Goal: Transaction & Acquisition: Purchase product/service

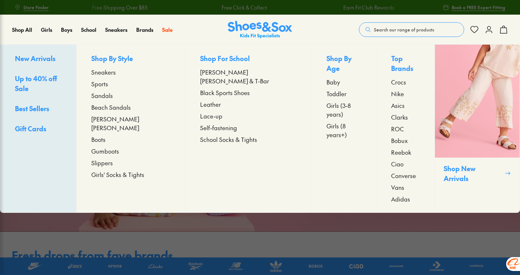
click at [113, 98] on span "Sandals" at bounding box center [102, 95] width 22 height 9
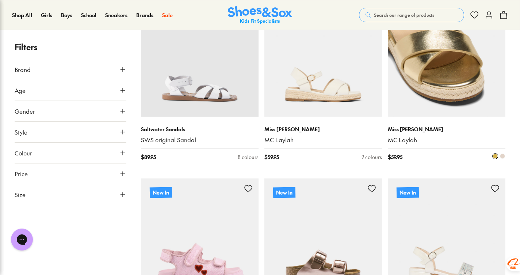
scroll to position [1278, 0]
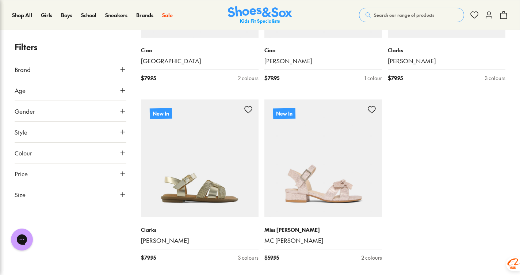
scroll to position [1936, 0]
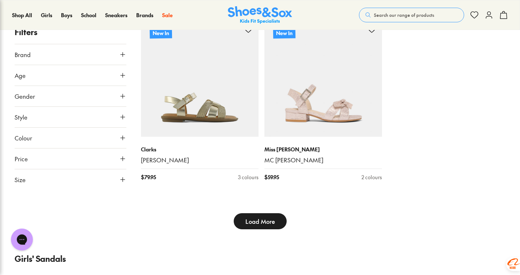
click at [265, 219] on span "Load More" at bounding box center [260, 221] width 30 height 9
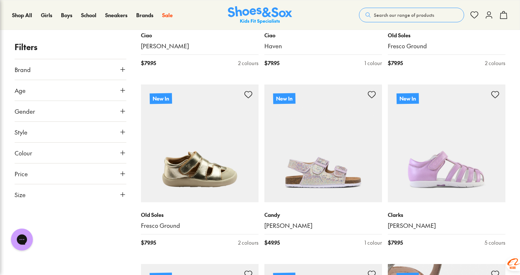
scroll to position [2520, 0]
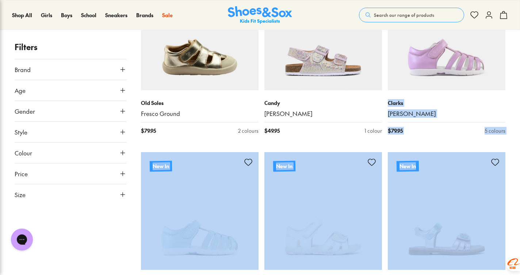
drag, startPoint x: 518, startPoint y: 159, endPoint x: 524, endPoint y: 64, distance: 95.5
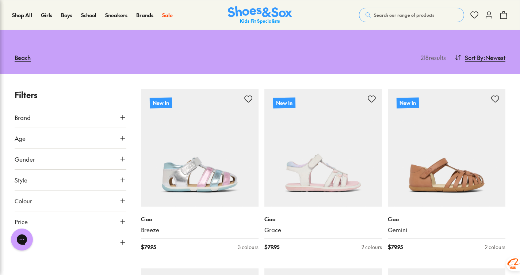
scroll to position [0, 0]
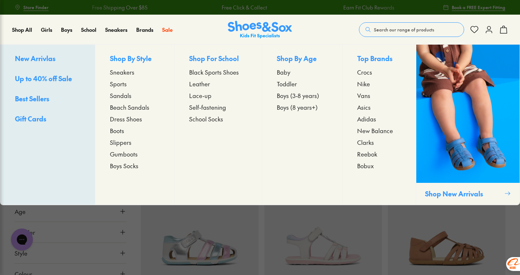
click at [127, 97] on span "Sandals" at bounding box center [121, 95] width 22 height 9
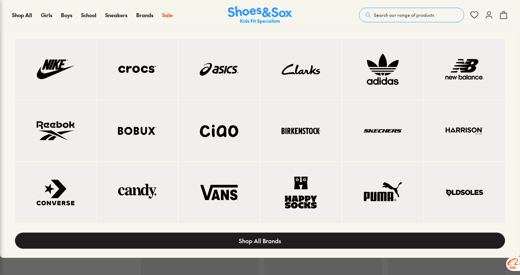
click at [272, 234] on link "Shop All Brands" at bounding box center [260, 240] width 490 height 16
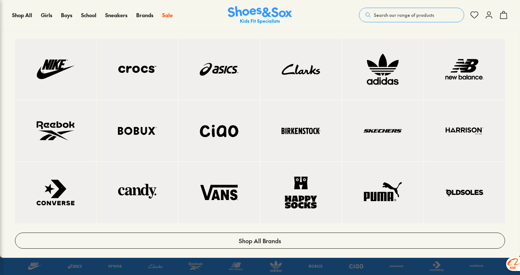
scroll to position [387, 0]
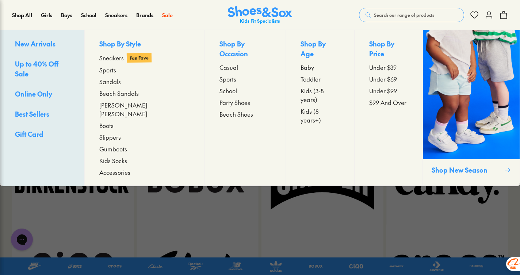
click at [121, 81] on span "Sandals" at bounding box center [110, 81] width 22 height 9
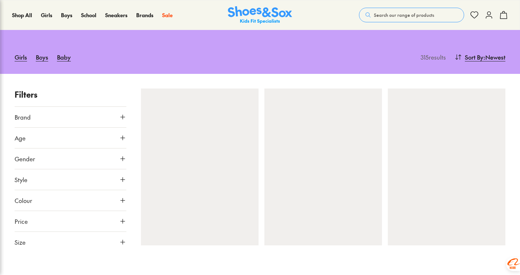
scroll to position [110, 0]
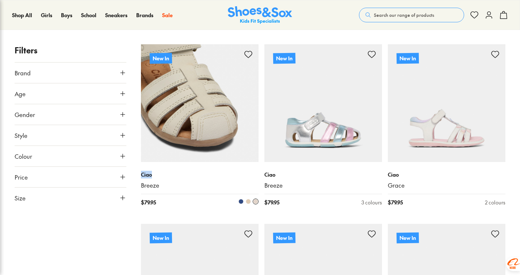
drag, startPoint x: 141, startPoint y: 176, endPoint x: 152, endPoint y: 175, distance: 11.4
click at [152, 175] on p "Ciao" at bounding box center [200, 175] width 118 height 8
copy p "Ciao"
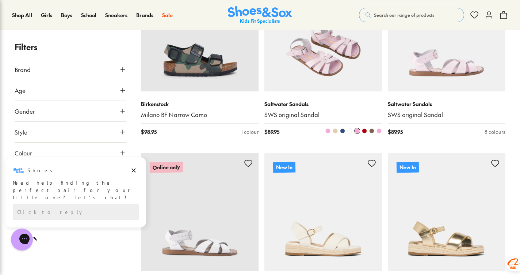
scroll to position [1315, 0]
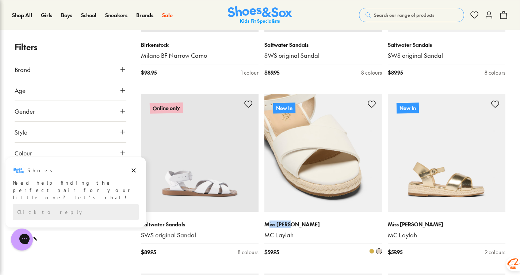
drag, startPoint x: 267, startPoint y: 226, endPoint x: 292, endPoint y: 225, distance: 24.5
click at [292, 225] on p "Miss Candy" at bounding box center [323, 224] width 118 height 8
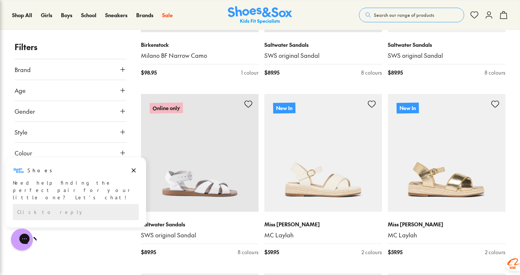
drag, startPoint x: 292, startPoint y: 225, endPoint x: 262, endPoint y: 226, distance: 29.6
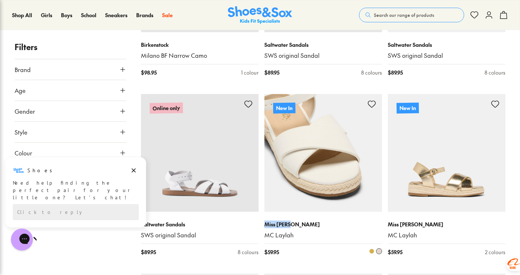
drag, startPoint x: 262, startPoint y: 226, endPoint x: 304, endPoint y: 225, distance: 41.6
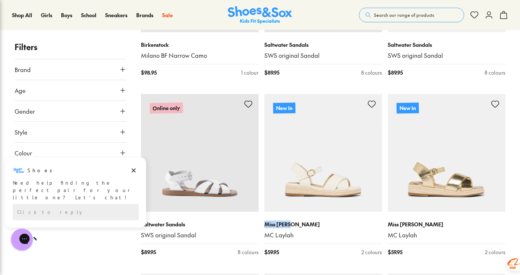
copy p "Miss Candy"
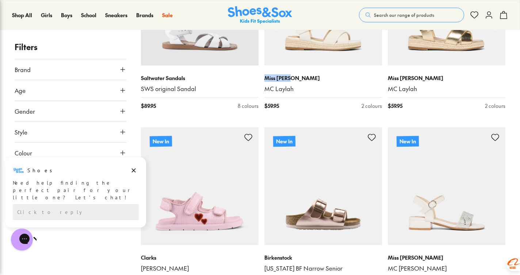
scroll to position [1570, 0]
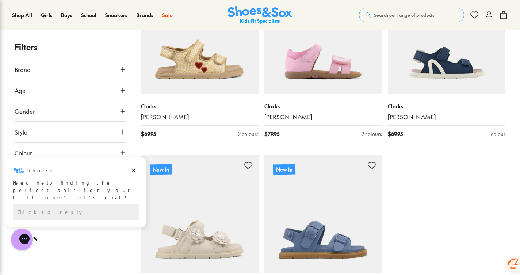
scroll to position [1826, 0]
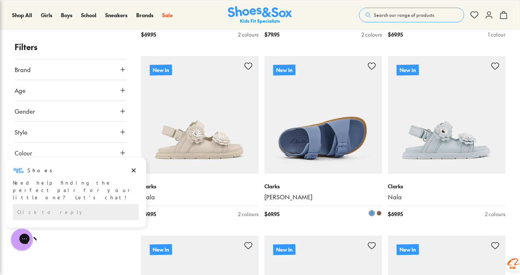
type input "***"
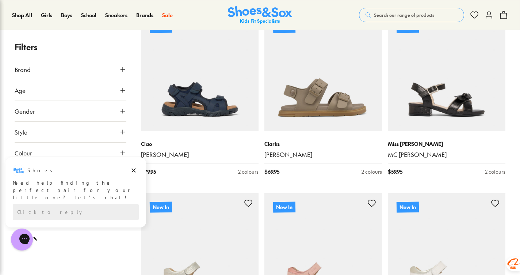
scroll to position [2155, 0]
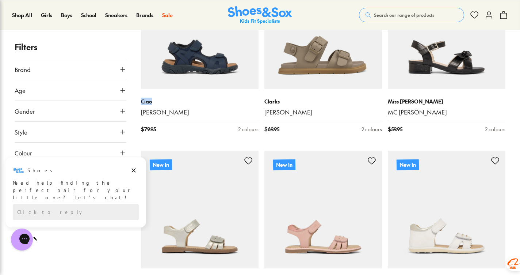
drag, startPoint x: 156, startPoint y: 103, endPoint x: 140, endPoint y: 103, distance: 16.1
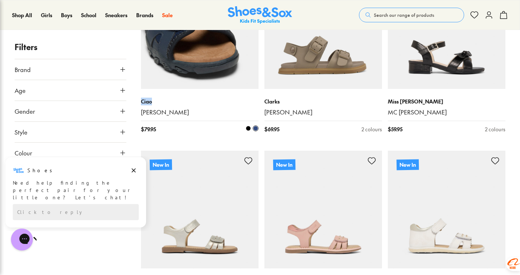
copy p "Ciao"
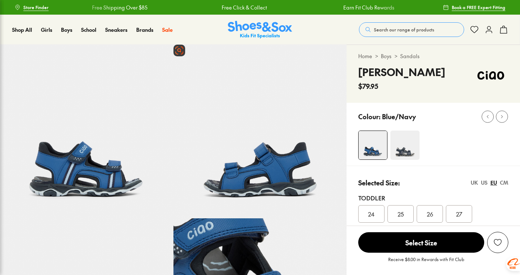
select select "*"
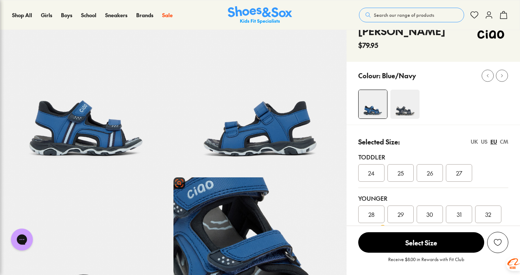
scroll to position [37, 0]
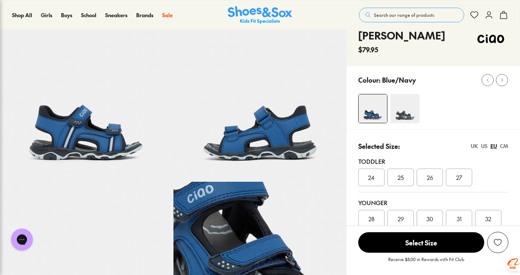
click at [406, 109] on img at bounding box center [404, 108] width 29 height 29
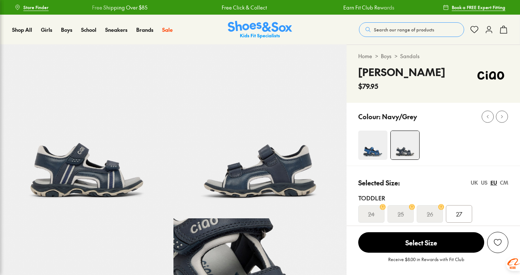
select select "*"
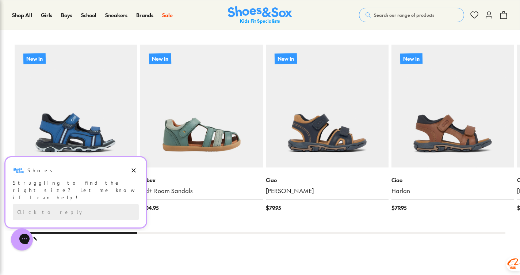
scroll to position [950, 0]
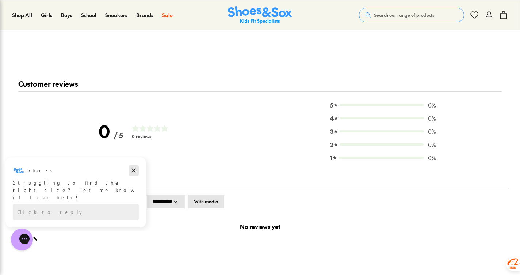
click at [132, 169] on icon "Dismiss campaign" at bounding box center [133, 170] width 7 height 9
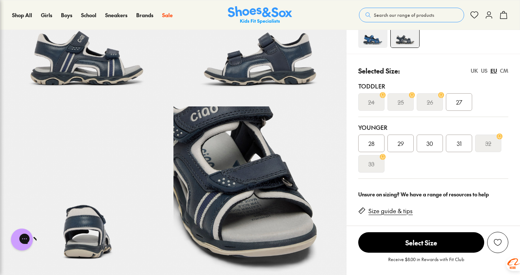
scroll to position [0, 0]
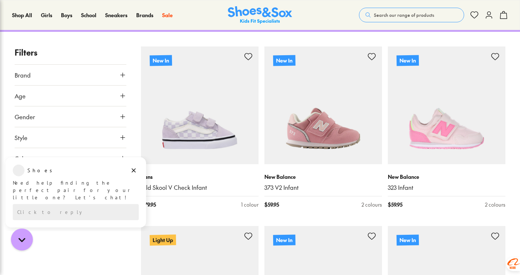
scroll to position [146, 0]
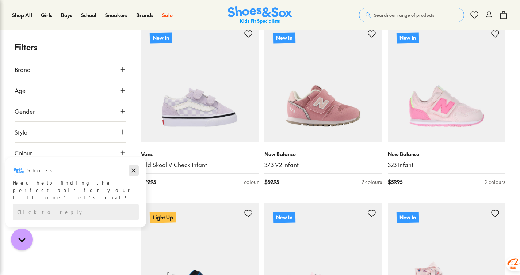
click at [133, 172] on icon "Dismiss campaign" at bounding box center [133, 170] width 7 height 9
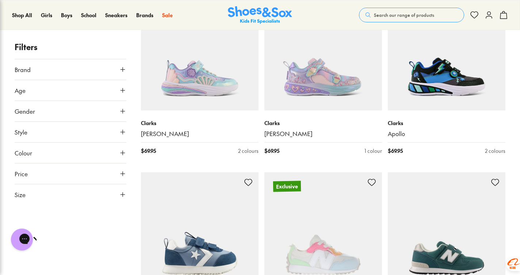
scroll to position [1315, 0]
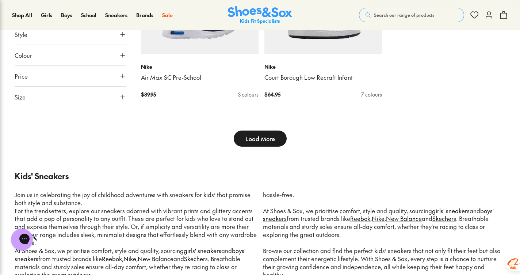
scroll to position [2045, 0]
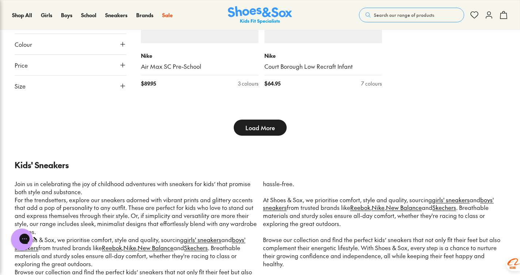
click at [264, 123] on span "Load More" at bounding box center [260, 127] width 30 height 9
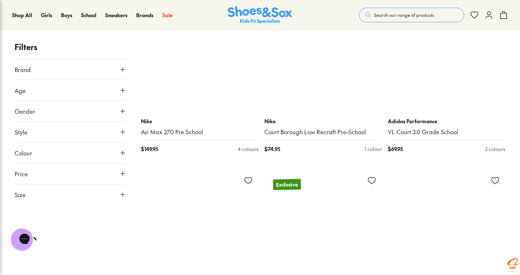
scroll to position [3652, 0]
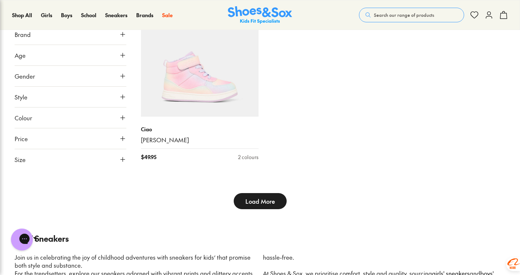
scroll to position [4017, 0]
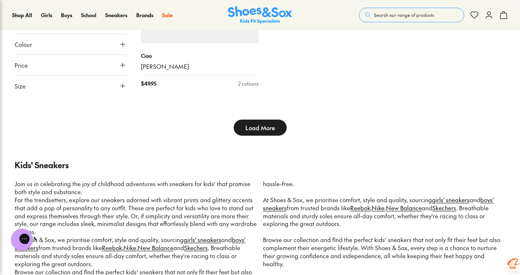
click at [273, 126] on button "Load More" at bounding box center [260, 127] width 53 height 16
click at [274, 123] on span "Load More" at bounding box center [260, 127] width 30 height 9
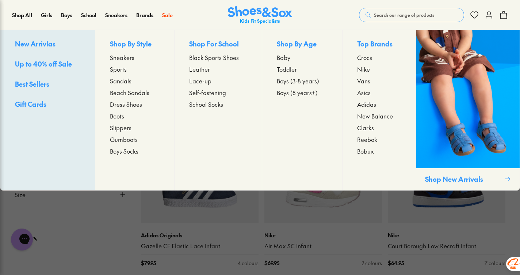
click at [121, 83] on span "Sandals" at bounding box center [121, 80] width 22 height 9
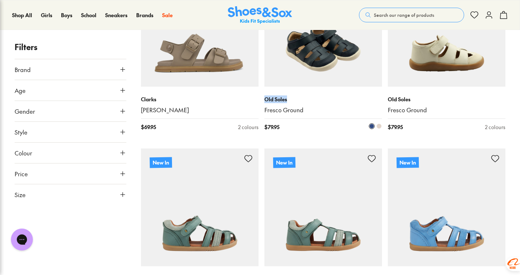
drag, startPoint x: 264, startPoint y: 100, endPoint x: 287, endPoint y: 102, distance: 22.3
click at [287, 102] on p "Old Soles" at bounding box center [323, 99] width 118 height 8
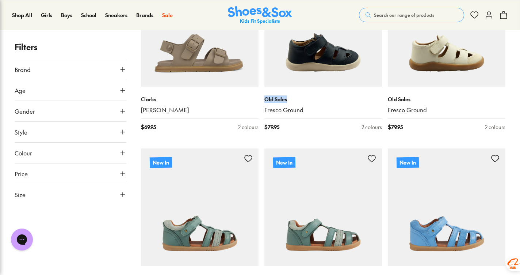
copy p "Old Soles"
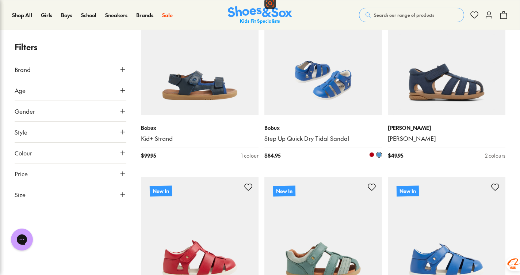
scroll to position [1096, 0]
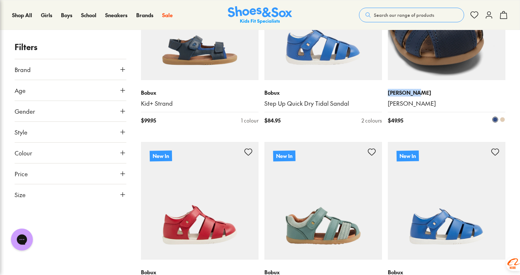
drag, startPoint x: 389, startPoint y: 91, endPoint x: 420, endPoint y: 95, distance: 31.4
click at [420, 95] on p "[PERSON_NAME]" at bounding box center [447, 93] width 118 height 8
copy p "[PERSON_NAME]"
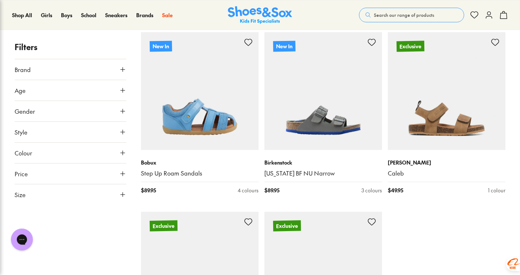
scroll to position [1753, 0]
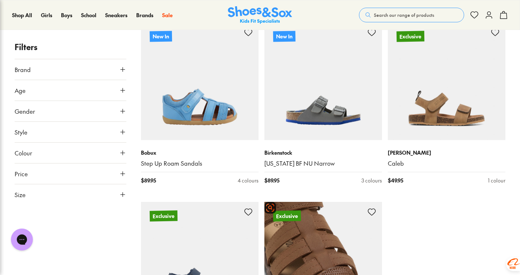
scroll to position [1972, 0]
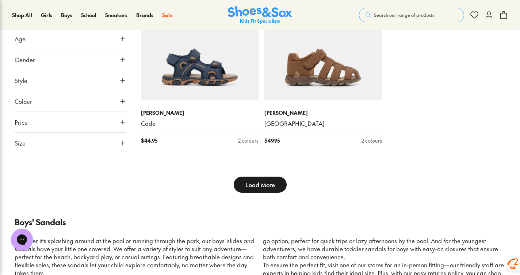
click at [265, 184] on span "Load More" at bounding box center [260, 184] width 30 height 9
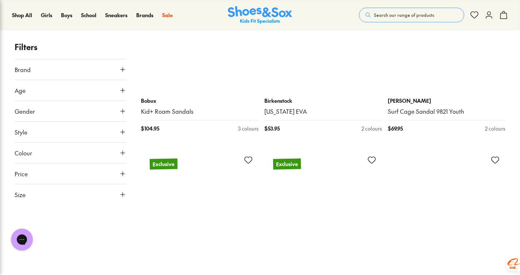
scroll to position [2702, 0]
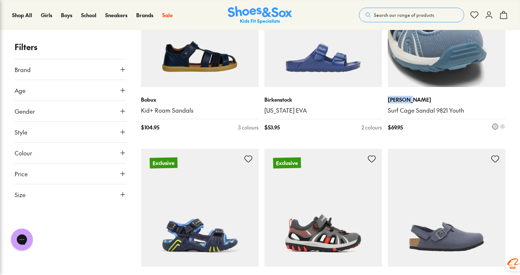
drag, startPoint x: 387, startPoint y: 100, endPoint x: 411, endPoint y: 100, distance: 23.7
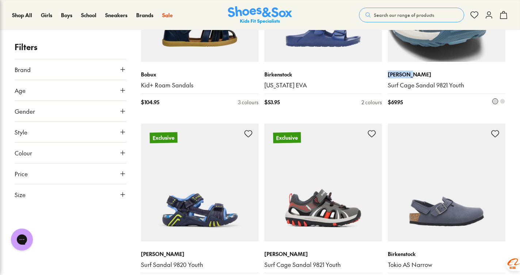
scroll to position [2739, 0]
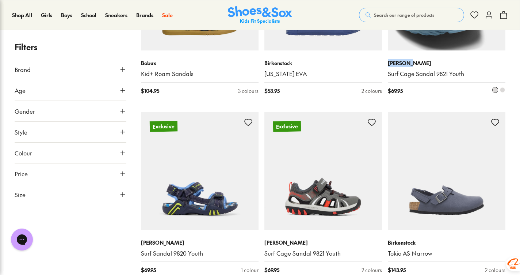
copy p "[PERSON_NAME]"
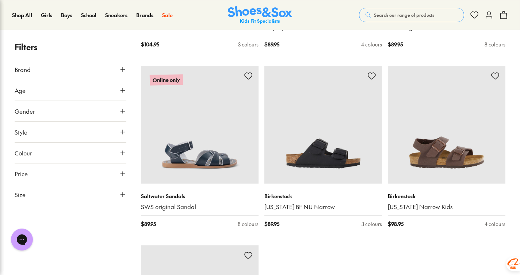
scroll to position [3689, 0]
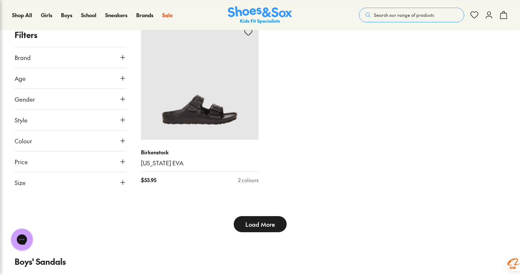
scroll to position [3908, 0]
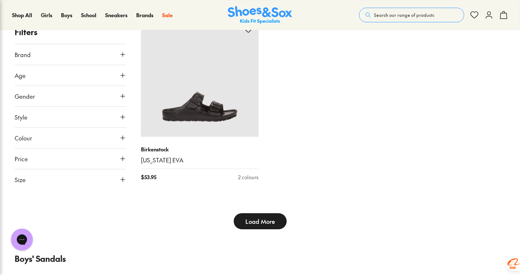
click at [265, 220] on span "Load More" at bounding box center [260, 221] width 30 height 9
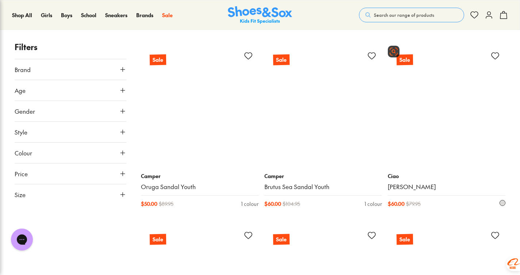
scroll to position [4602, 0]
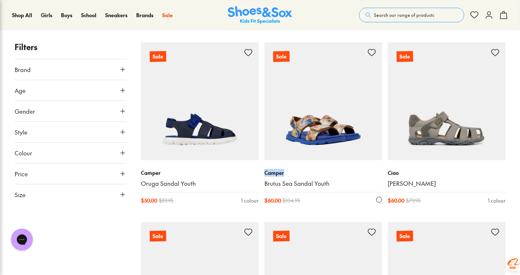
drag, startPoint x: 262, startPoint y: 174, endPoint x: 283, endPoint y: 173, distance: 21.2
copy p "Camper"
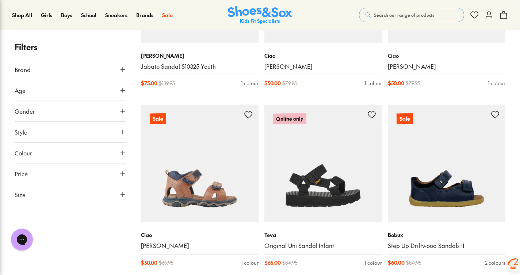
scroll to position [5259, 0]
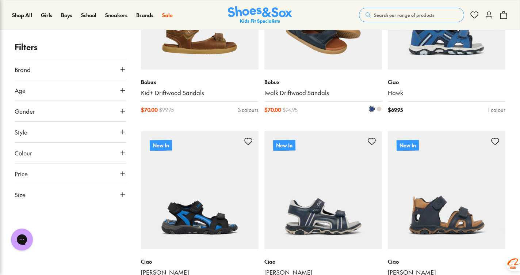
scroll to position [5697, 0]
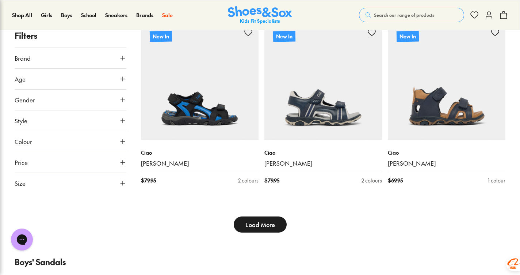
drag, startPoint x: 272, startPoint y: 225, endPoint x: 291, endPoint y: 204, distance: 27.9
click at [272, 225] on span "Load More" at bounding box center [260, 224] width 30 height 9
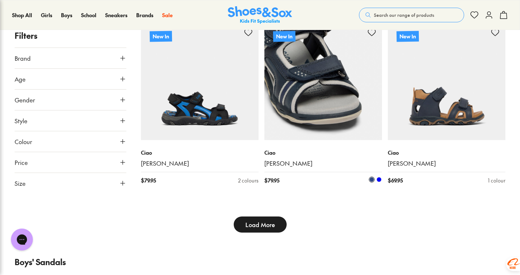
type input "***"
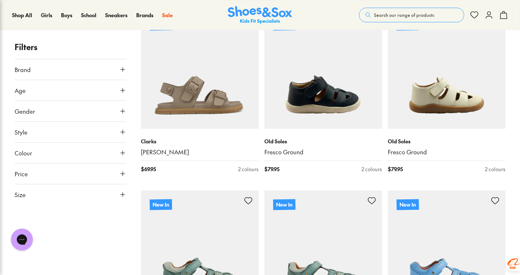
scroll to position [0, 0]
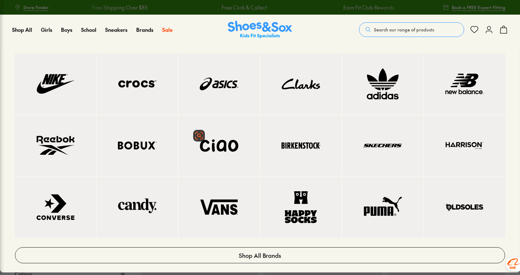
click at [232, 146] on img at bounding box center [219, 146] width 52 height 32
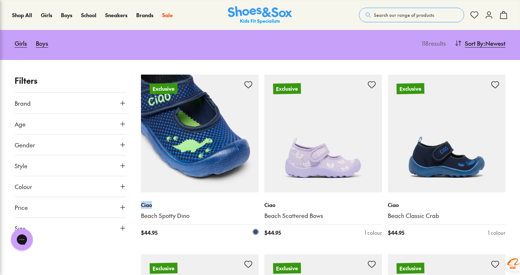
drag, startPoint x: 141, startPoint y: 203, endPoint x: 154, endPoint y: 206, distance: 13.4
click at [154, 206] on p "Ciao" at bounding box center [200, 205] width 118 height 8
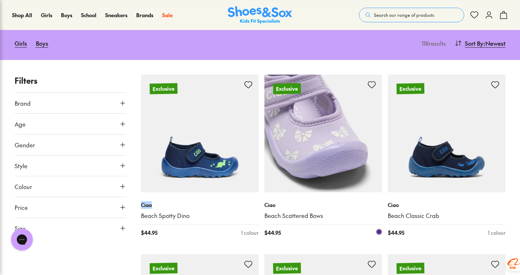
copy p "Ciao"
